Goal: Find specific page/section: Find specific page/section

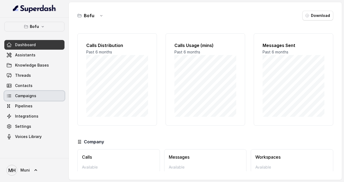
click at [44, 94] on link "Campaigns" at bounding box center [34, 96] width 60 height 10
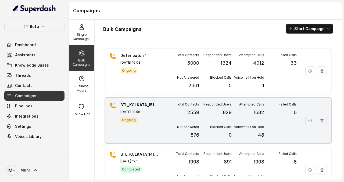
click at [198, 111] on p "2559" at bounding box center [193, 113] width 12 height 8
